Goal: Task Accomplishment & Management: Complete application form

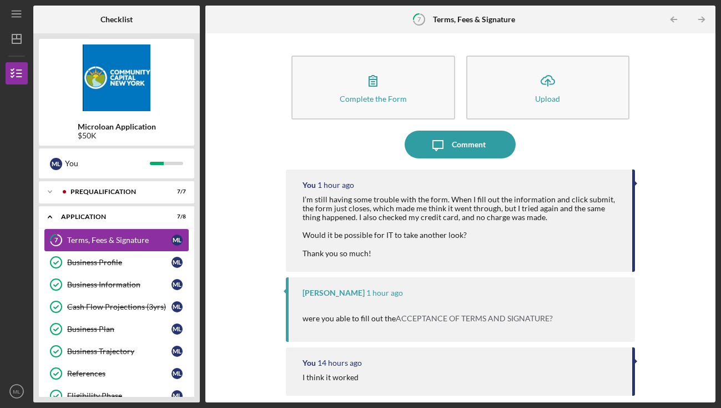
click at [123, 240] on div "Terms, Fees & Signature" at bounding box center [119, 239] width 104 height 9
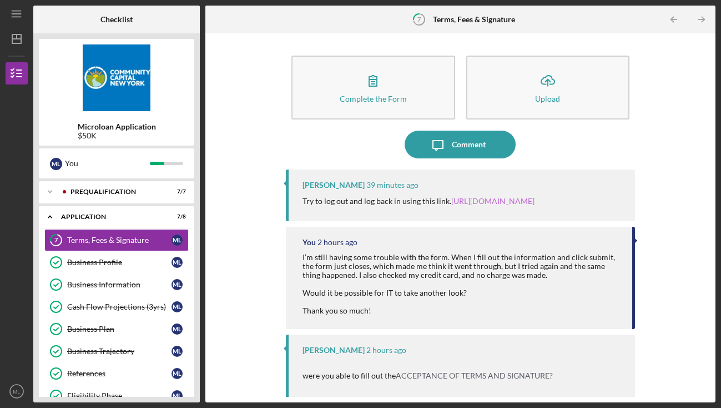
click at [481, 199] on link "[URL][DOMAIN_NAME]" at bounding box center [492, 200] width 83 height 9
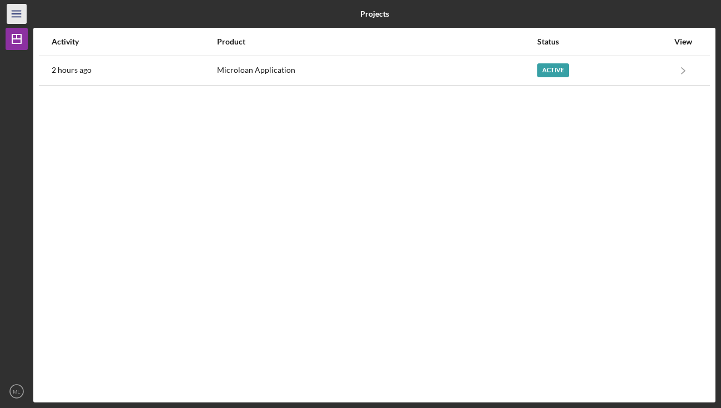
click at [19, 14] on line "button" at bounding box center [16, 14] width 9 height 0
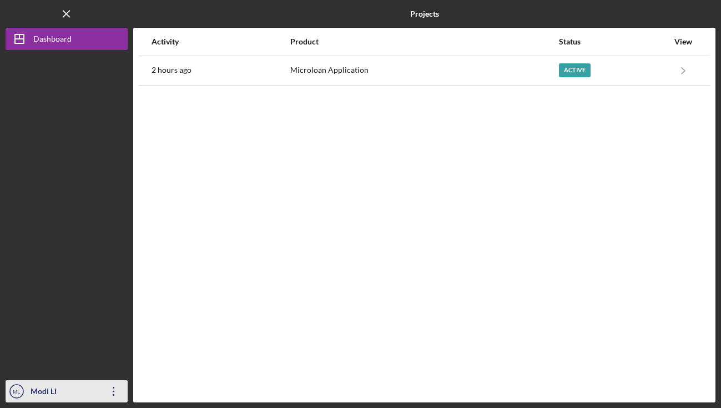
click at [118, 393] on icon "Icon/Overflow" at bounding box center [114, 391] width 28 height 28
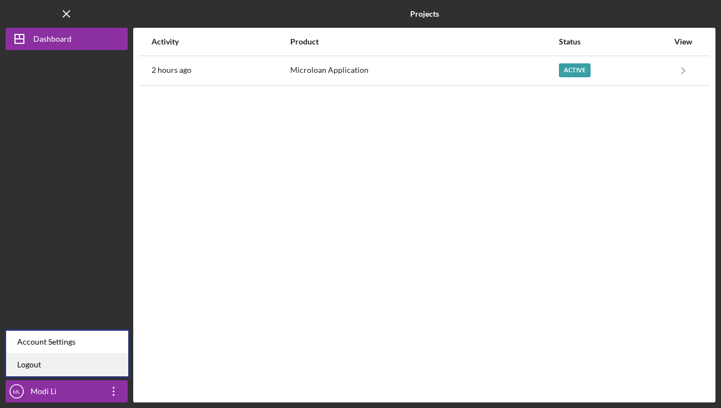
click at [107, 369] on link "Logout" at bounding box center [67, 364] width 122 height 23
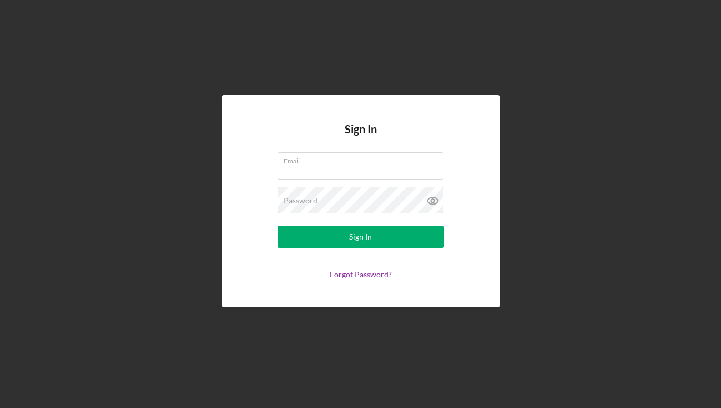
type input "limodi@gmail.com"
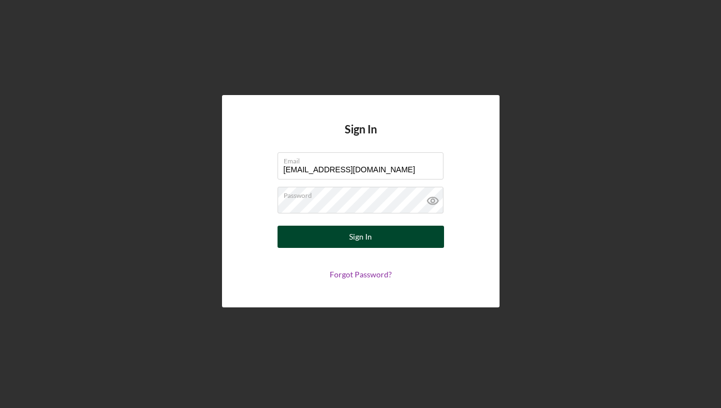
click at [321, 237] on button "Sign In" at bounding box center [361, 236] width 167 height 22
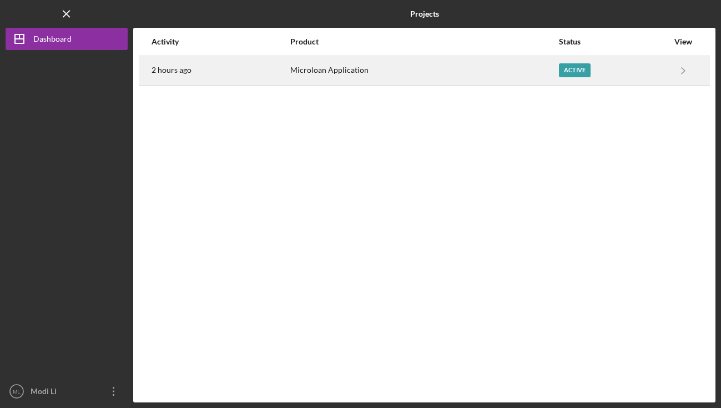
click at [647, 68] on div "Active" at bounding box center [613, 71] width 109 height 28
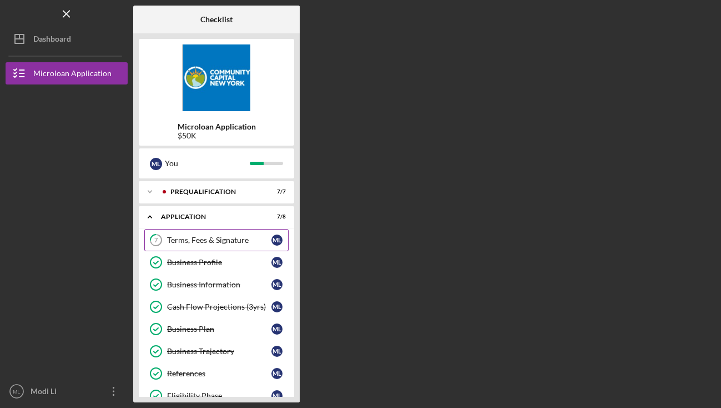
click at [218, 242] on div "Terms, Fees & Signature" at bounding box center [219, 239] width 104 height 9
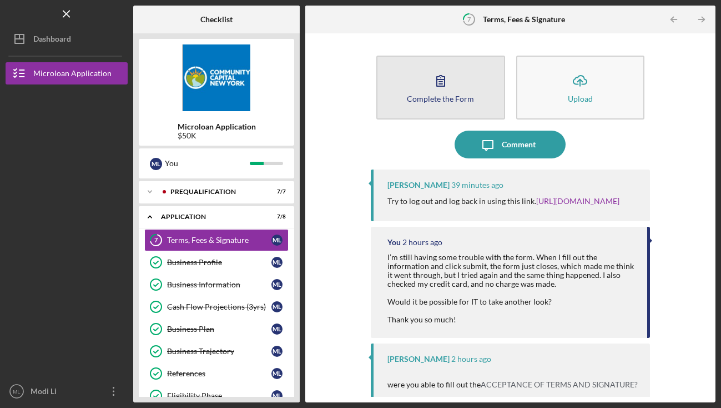
click at [443, 100] on div "Complete the Form" at bounding box center [440, 98] width 67 height 8
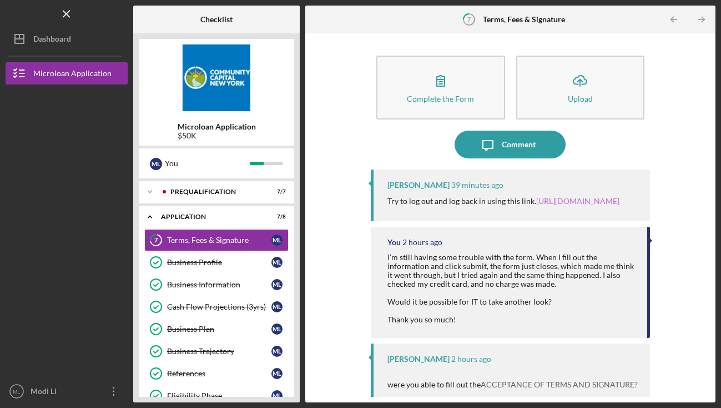
drag, startPoint x: 620, startPoint y: 202, endPoint x: 534, endPoint y: 205, distance: 86.1
click at [534, 205] on div "Try to log out and log back in using this link. https://app.lenderfit.io/" at bounding box center [514, 201] width 252 height 12
copy link "[URL][DOMAIN_NAME]"
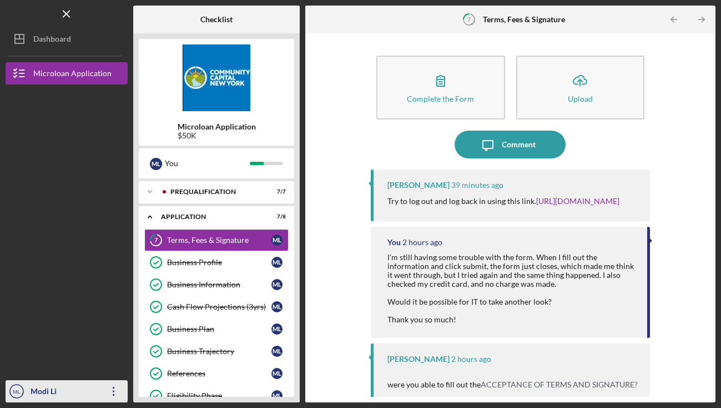
click at [98, 391] on div "Modi Li" at bounding box center [64, 392] width 72 height 25
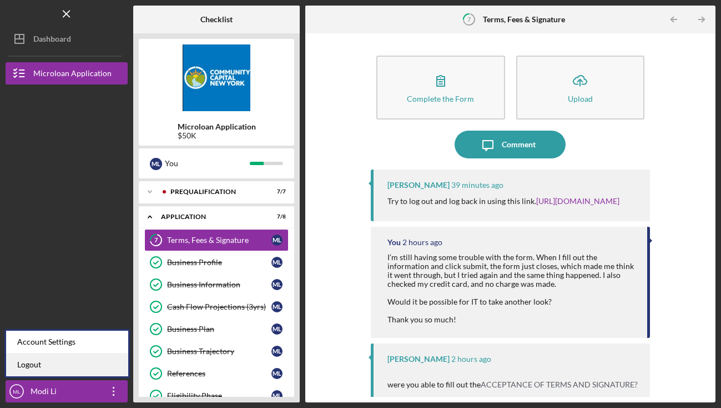
click at [87, 366] on link "Logout" at bounding box center [67, 364] width 122 height 23
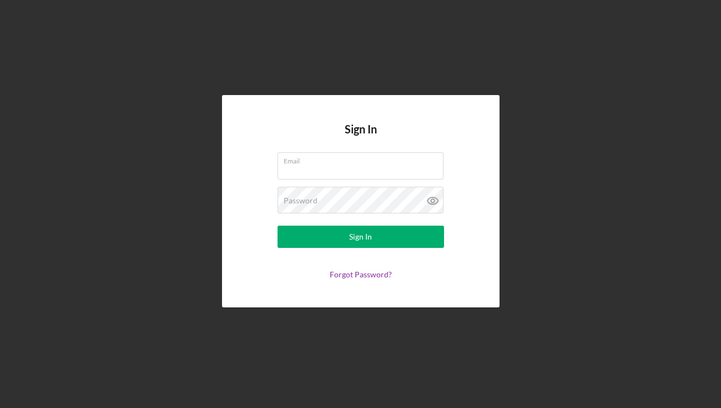
type input "limodi@gmail.com"
click at [430, 200] on icon at bounding box center [433, 201] width 28 height 28
click at [155, 157] on div "Sign In Email limodi@gmail.com Password Sign In Forgot Password?" at bounding box center [361, 201] width 710 height 402
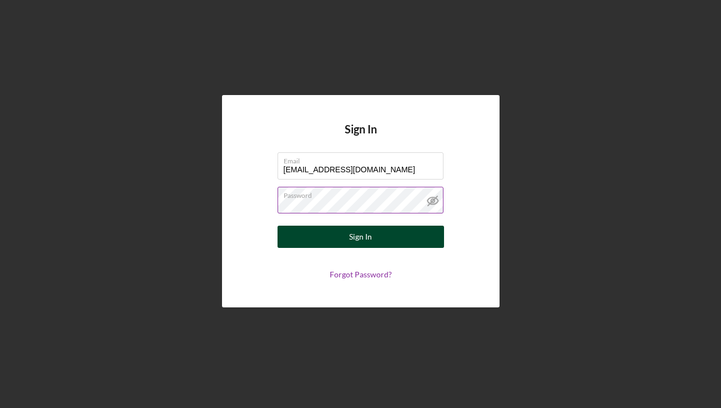
click at [366, 234] on div "Sign In" at bounding box center [360, 236] width 23 height 22
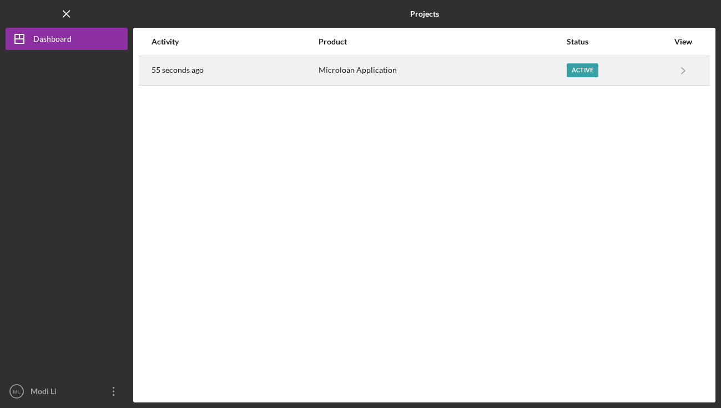
click at [643, 68] on div "Active" at bounding box center [618, 71] width 102 height 28
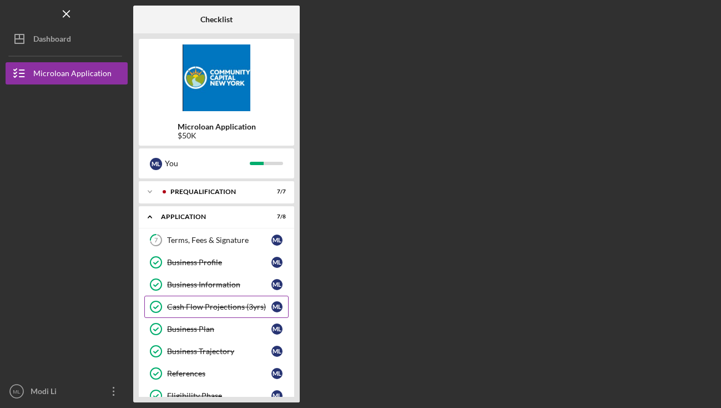
scroll to position [121, 0]
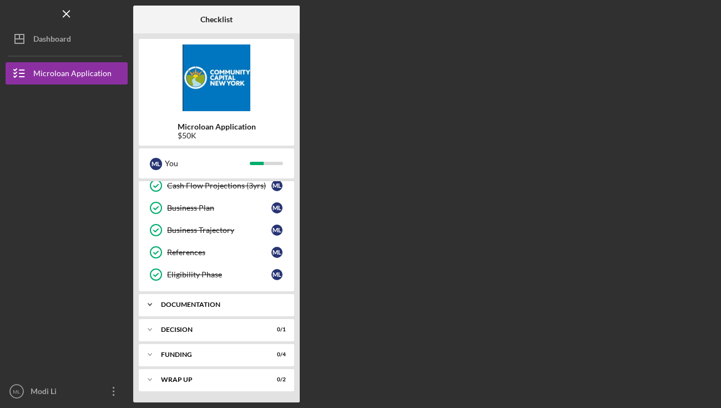
click at [224, 307] on div "Documentation" at bounding box center [220, 304] width 119 height 7
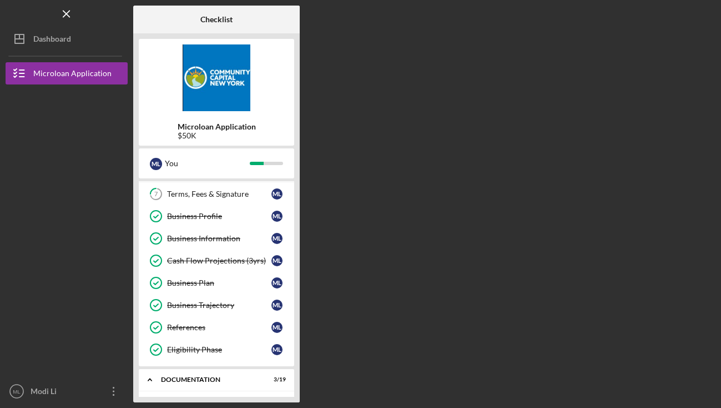
scroll to position [0, 0]
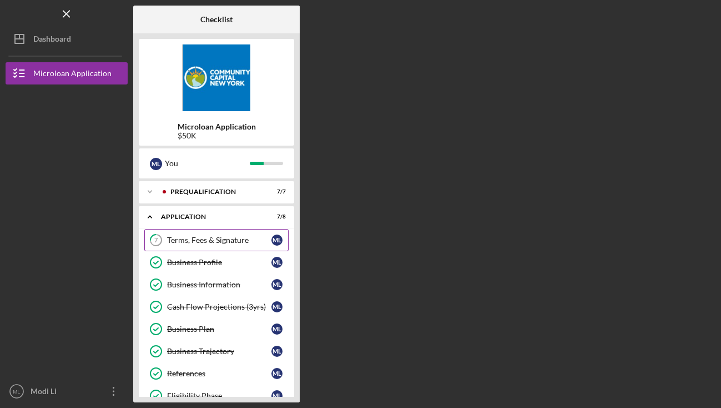
click at [218, 240] on div "Terms, Fees & Signature" at bounding box center [219, 239] width 104 height 9
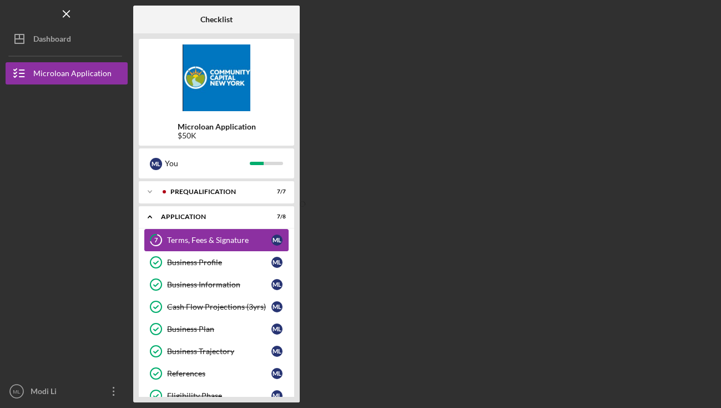
click at [241, 238] on div "Terms, Fees & Signature" at bounding box center [219, 239] width 104 height 9
click at [239, 239] on div "Terms, Fees & Signature" at bounding box center [219, 239] width 104 height 9
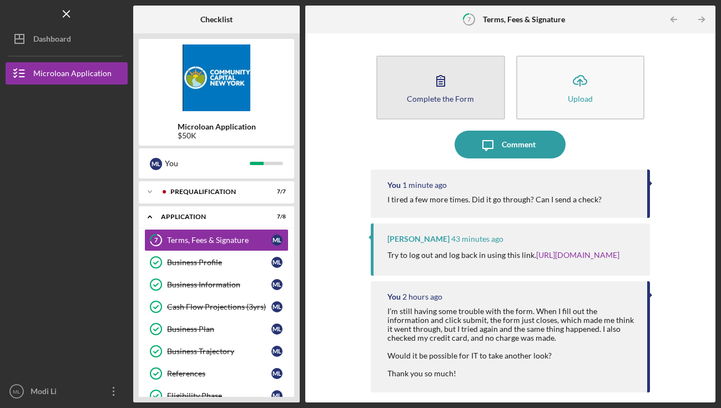
click at [451, 91] on icon "button" at bounding box center [441, 81] width 28 height 28
